Goal: Find specific page/section: Find specific page/section

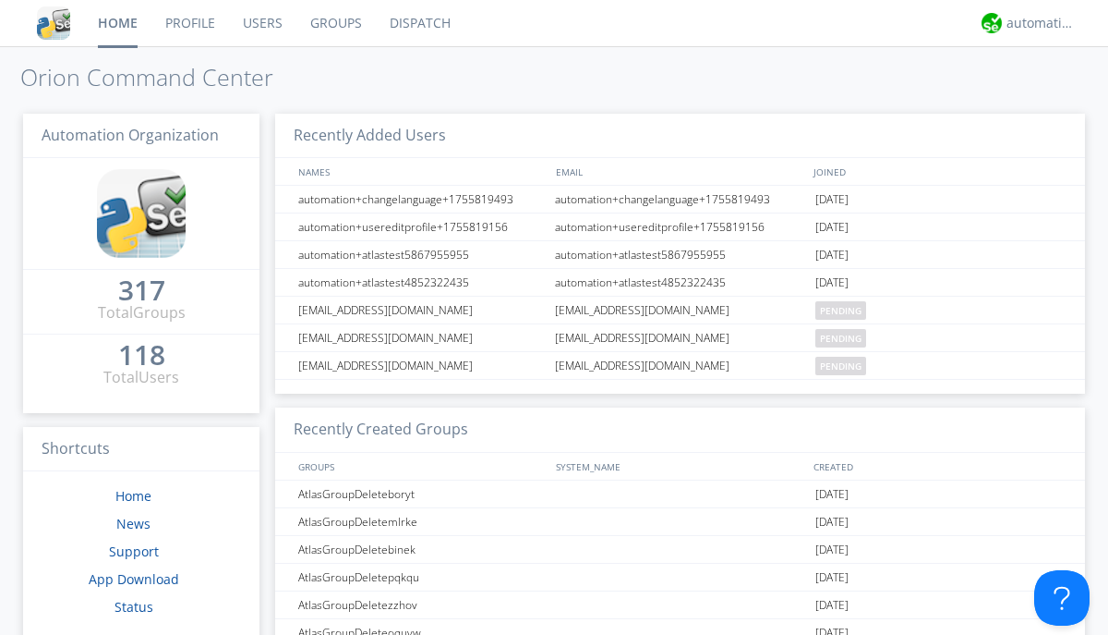
click at [418, 23] on link "Dispatch" at bounding box center [420, 23] width 89 height 46
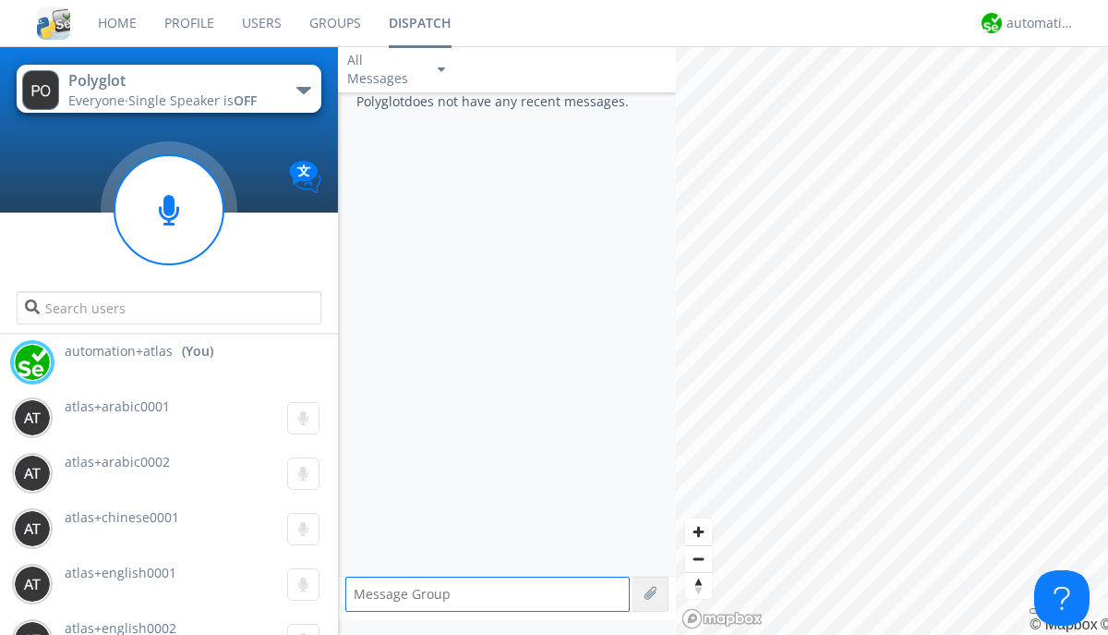
click at [303, 90] on div "button" at bounding box center [303, 90] width 15 height 7
click at [0, 0] on span "AtlasGroupDispatch" at bounding box center [0, 0] width 0 height 0
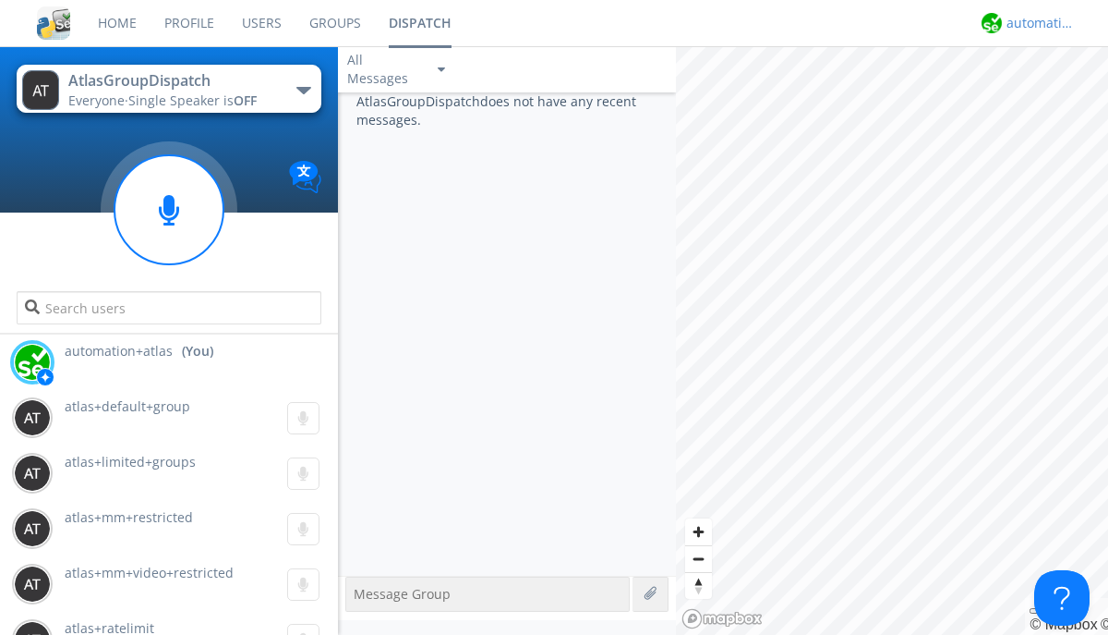
click at [1036, 23] on div "automation+atlas" at bounding box center [1041, 23] width 69 height 18
